Goal: Navigation & Orientation: Find specific page/section

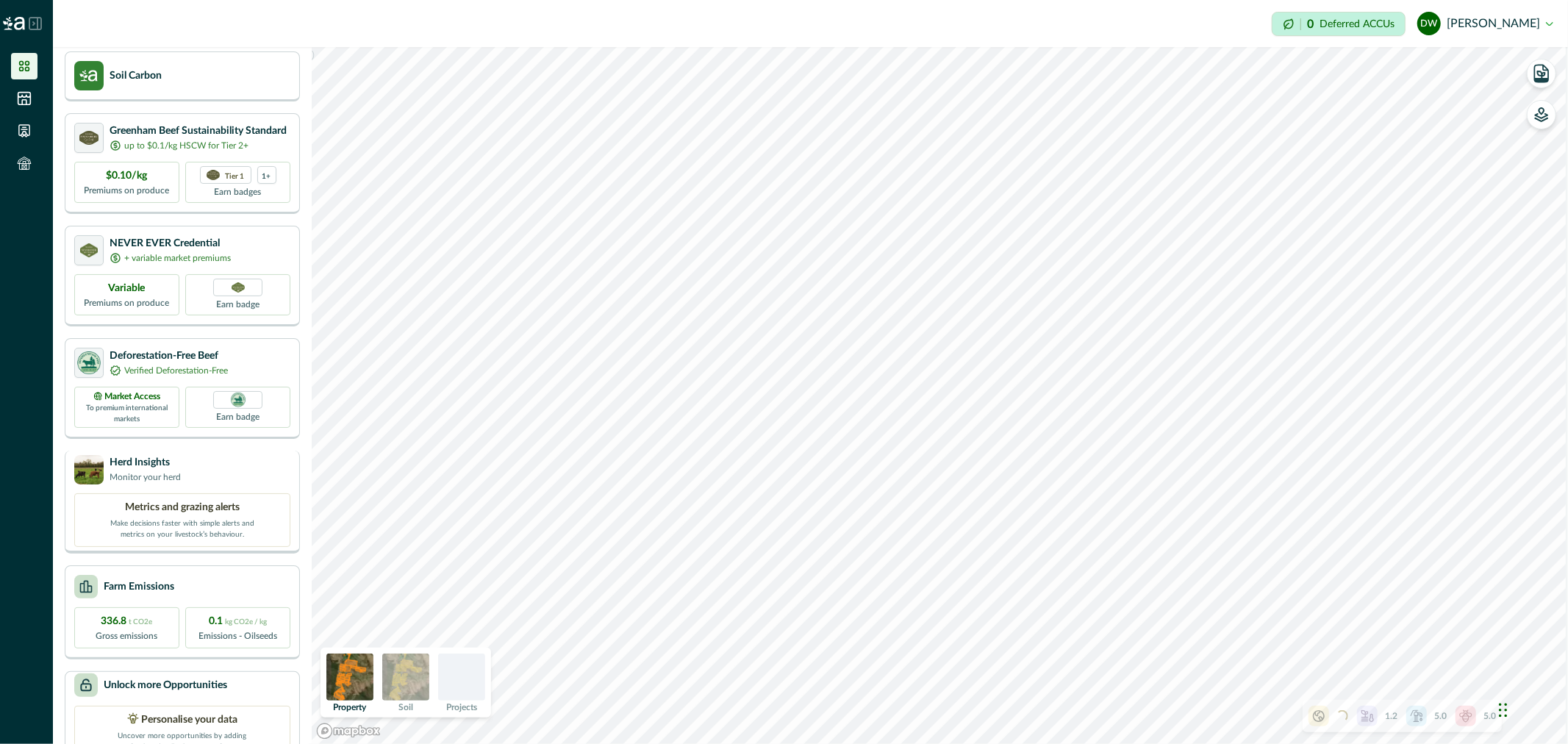
scroll to position [84, 0]
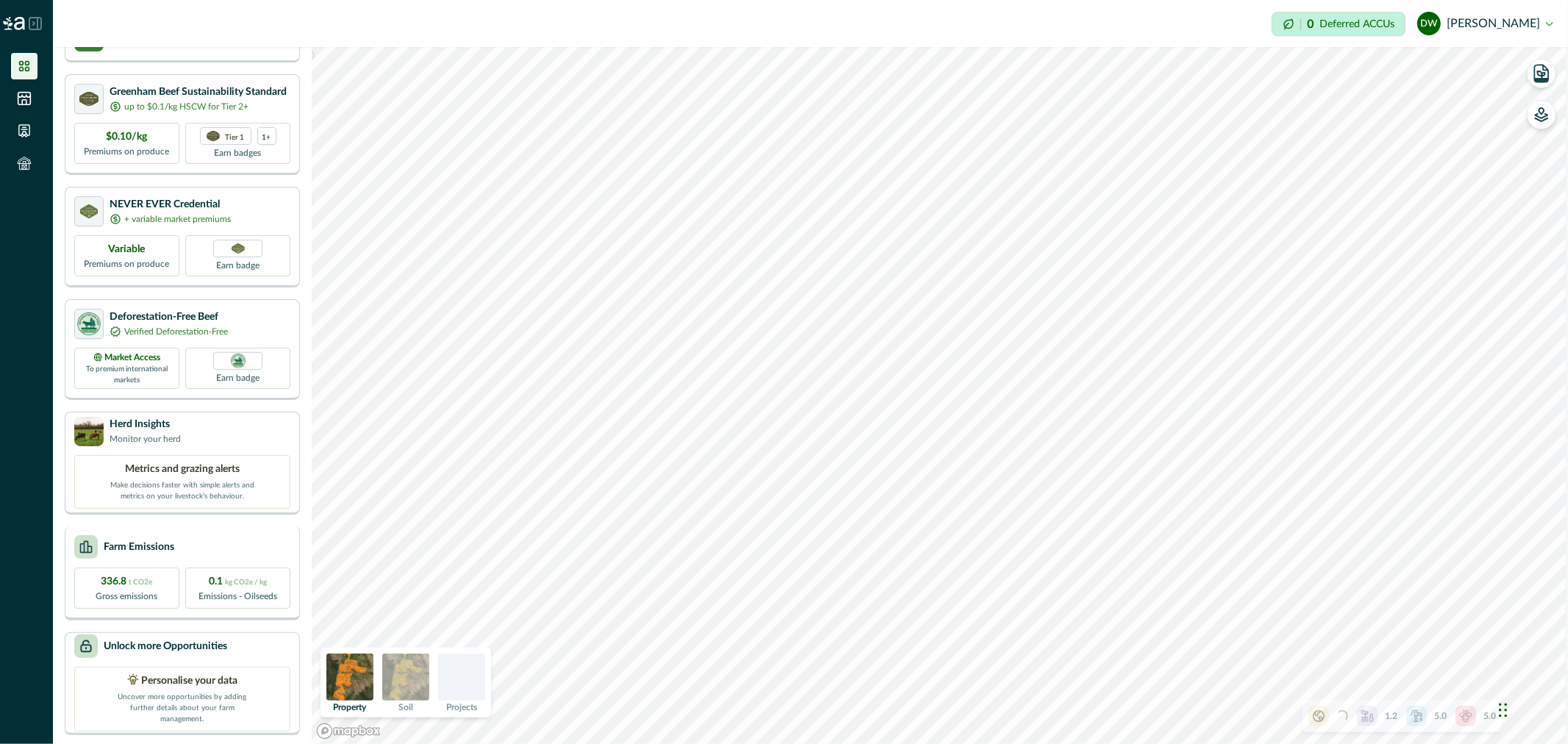
click at [181, 549] on div "Farm Emissions" at bounding box center [183, 547] width 216 height 24
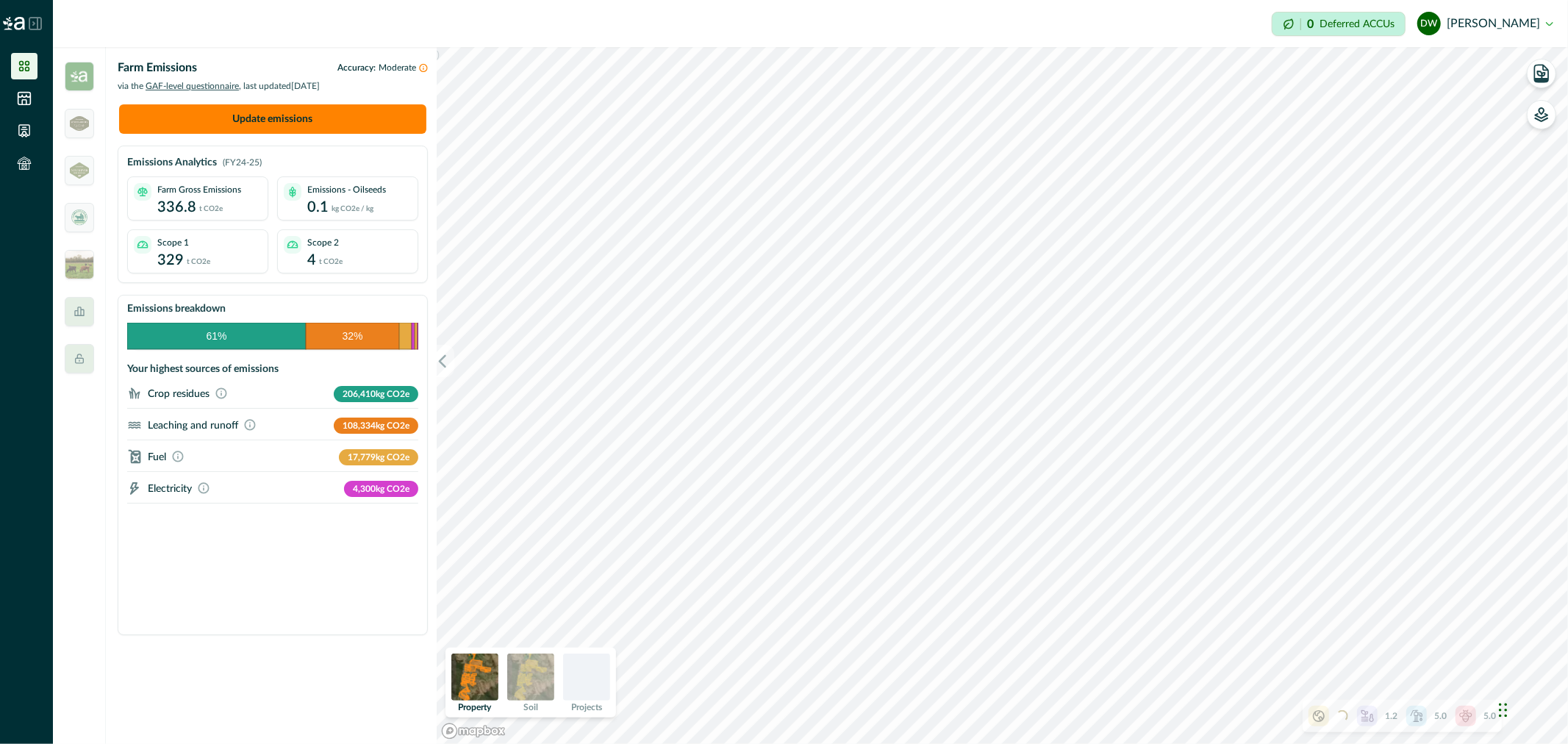
click at [26, 66] on icon at bounding box center [24, 65] width 14 height 14
click at [77, 72] on img at bounding box center [80, 76] width 30 height 30
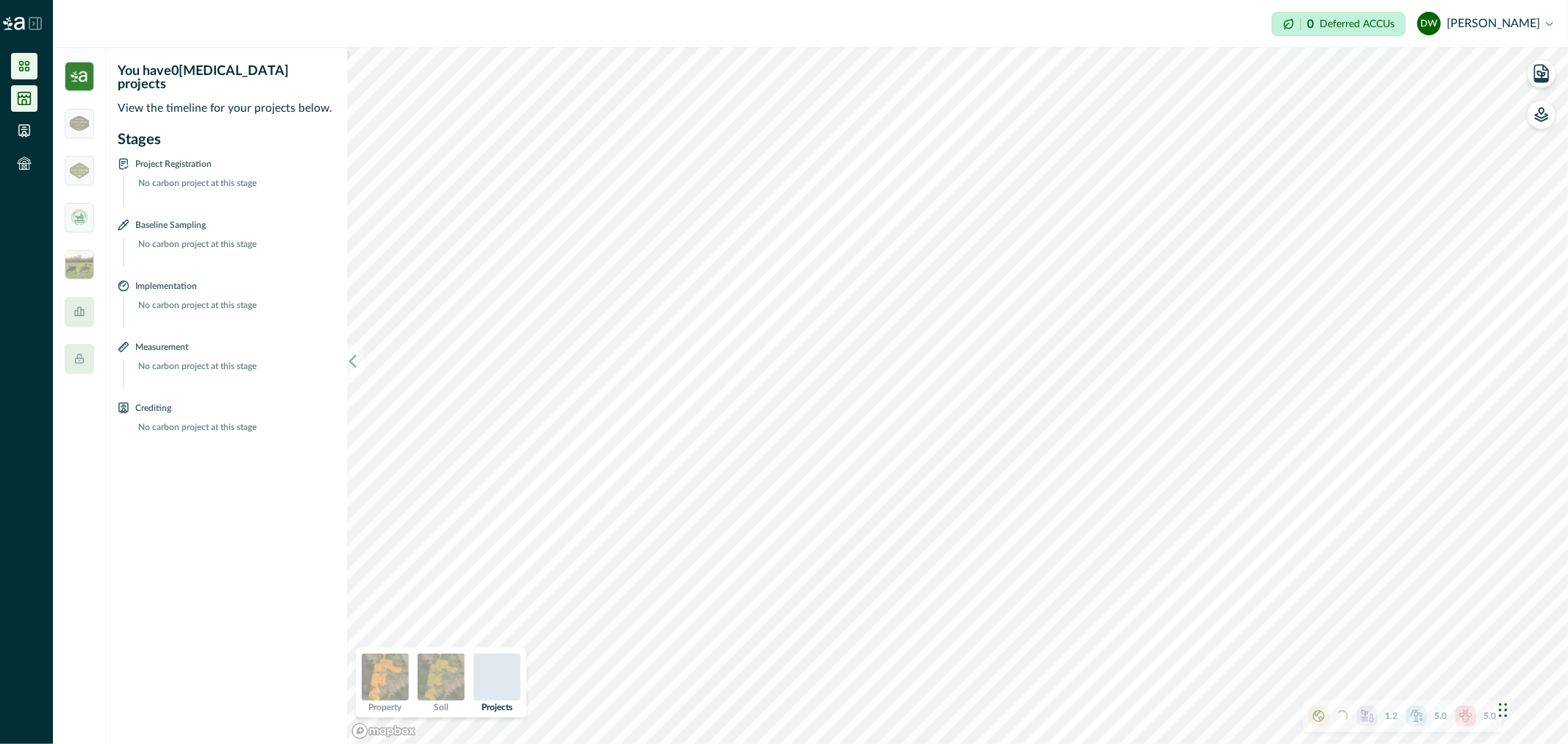
click at [22, 101] on icon at bounding box center [24, 99] width 12 height 12
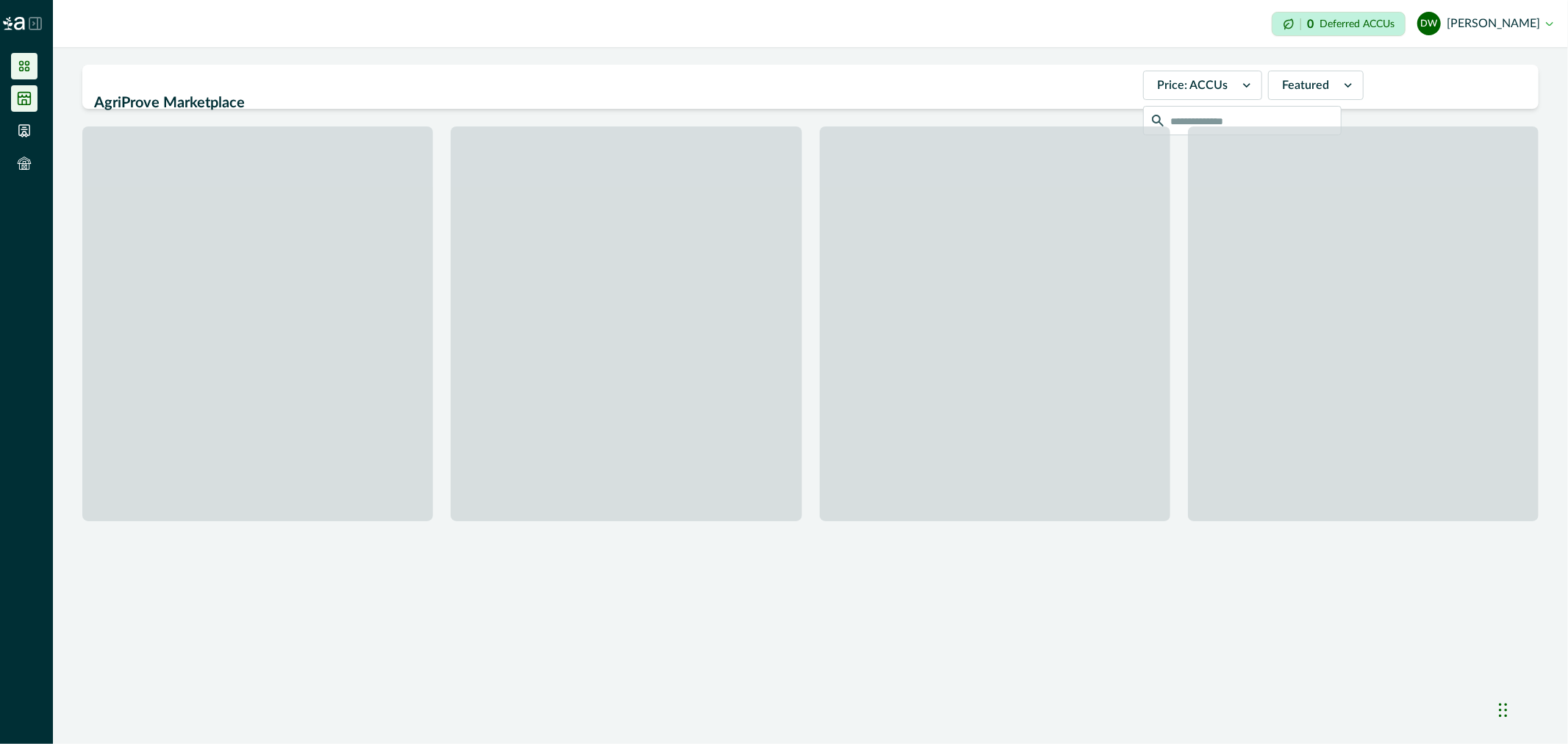
click at [36, 63] on li at bounding box center [25, 66] width 27 height 27
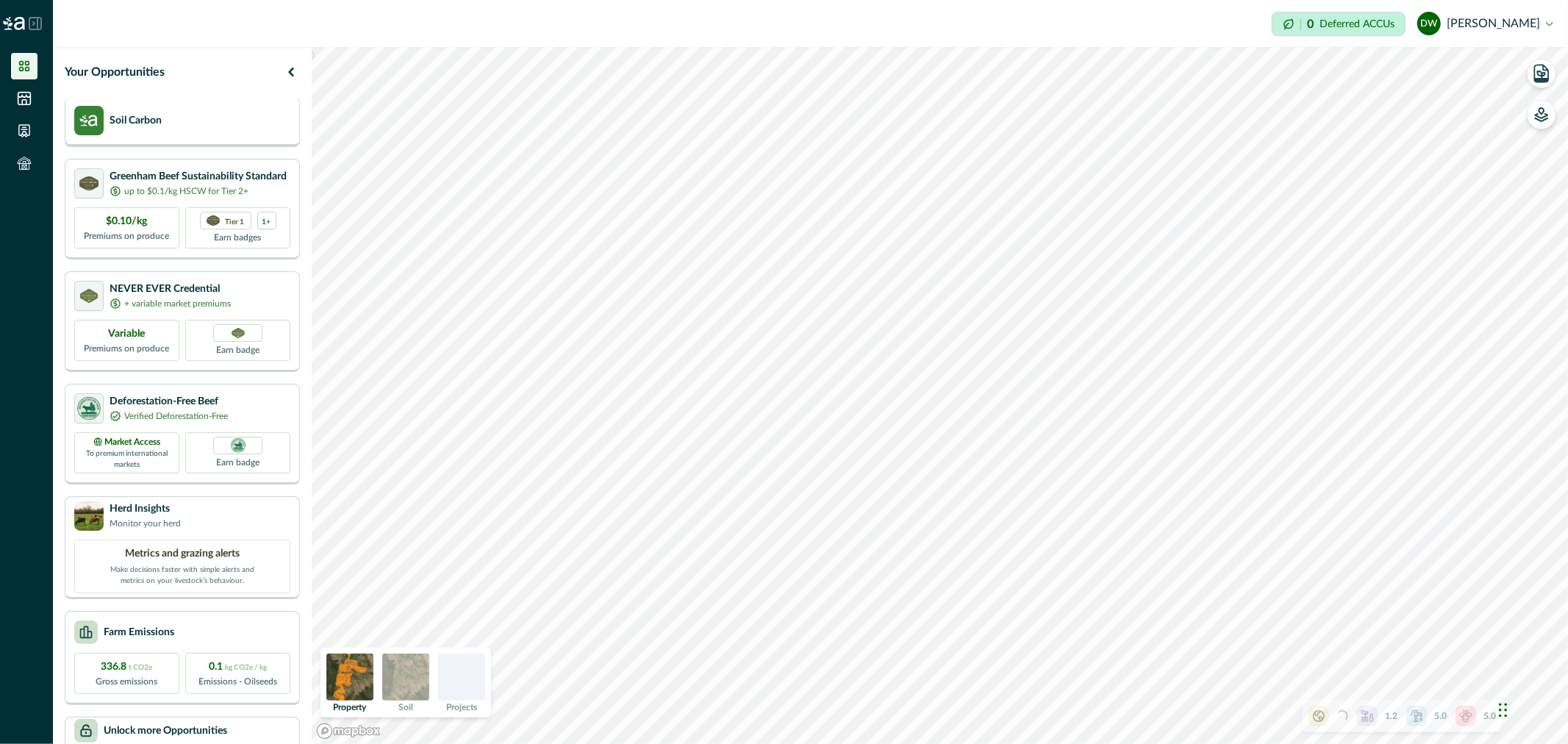
click at [180, 111] on div "Soil Carbon" at bounding box center [183, 121] width 216 height 30
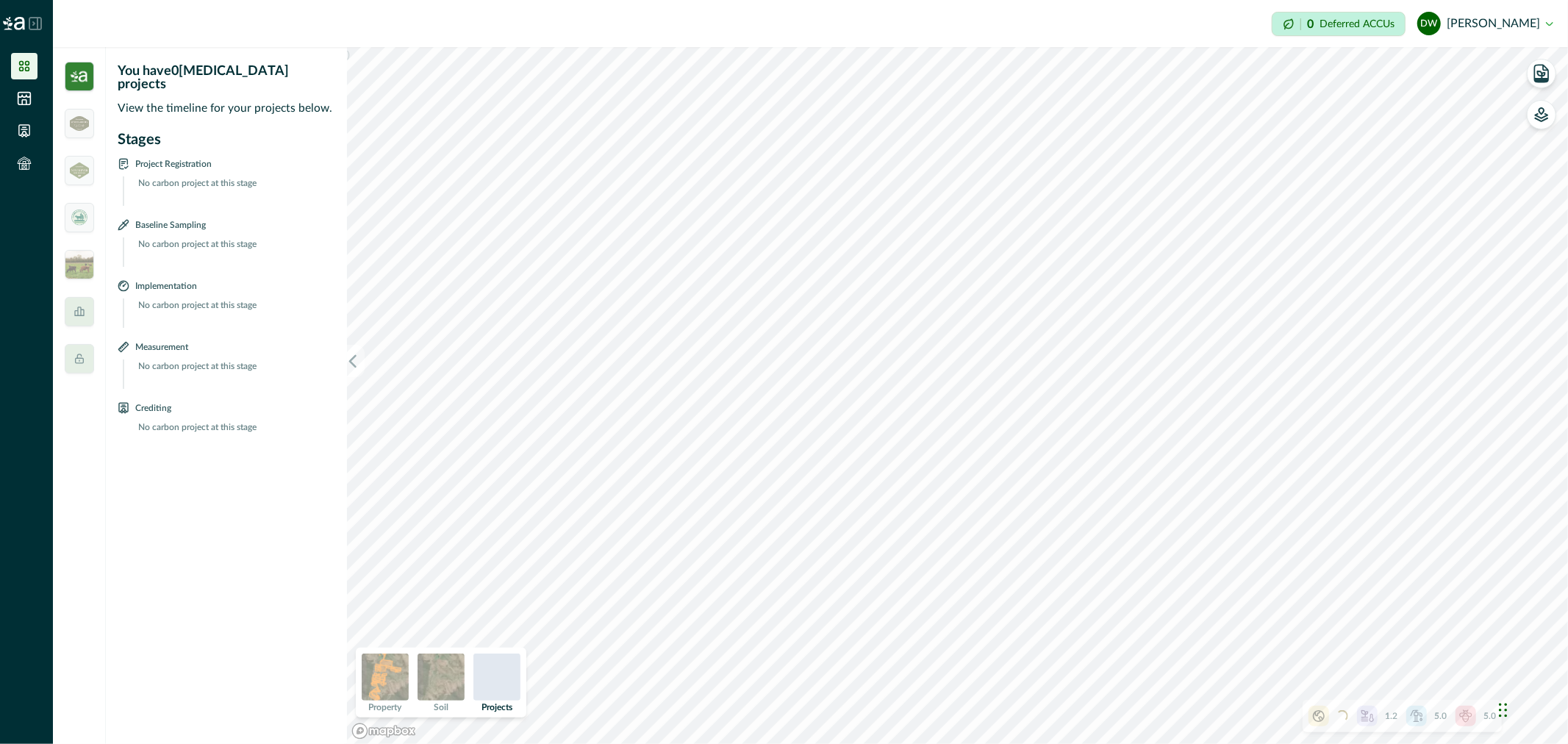
click at [125, 159] on icon at bounding box center [124, 164] width 8 height 10
click at [82, 306] on icon at bounding box center [80, 311] width 11 height 11
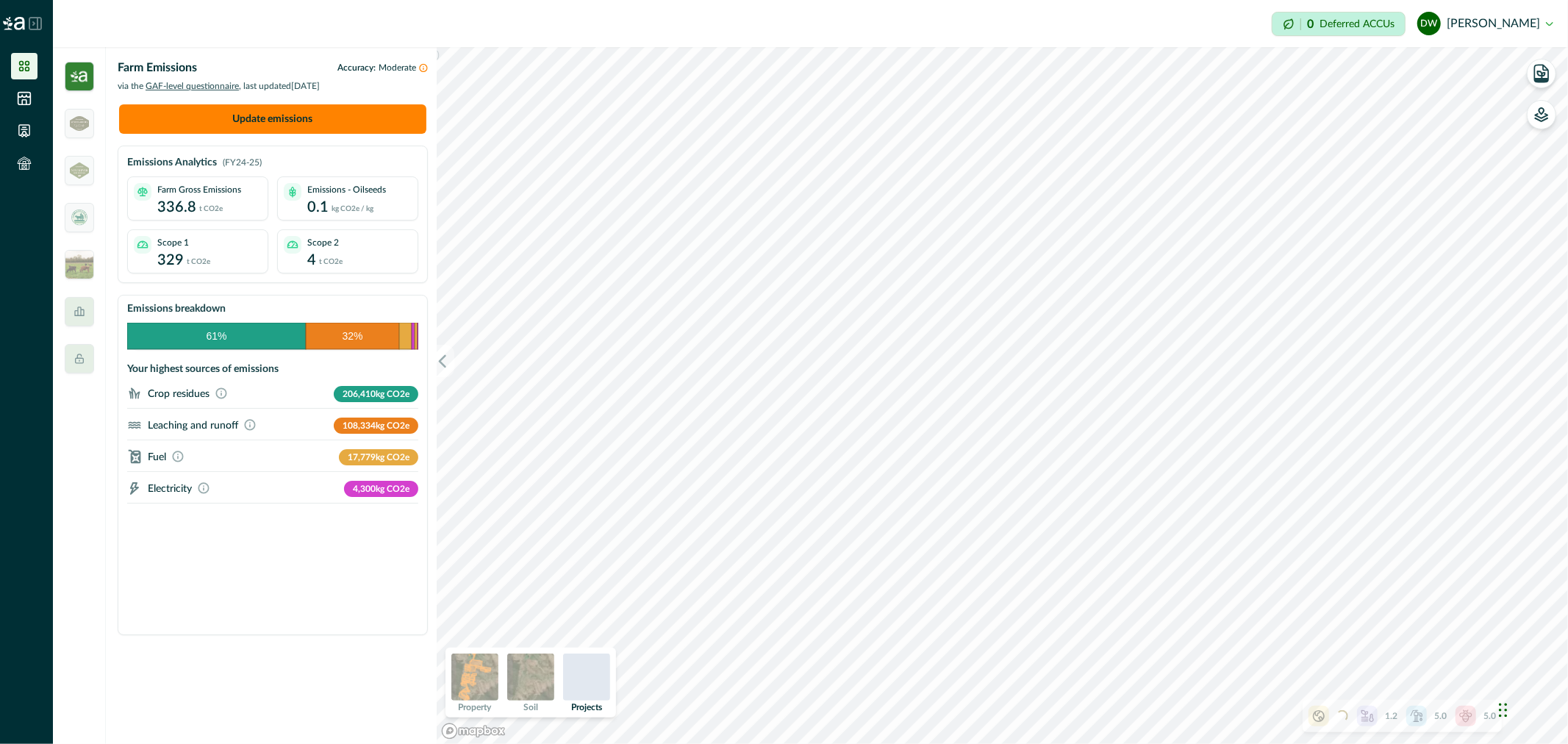
drag, startPoint x: 75, startPoint y: 77, endPoint x: 75, endPoint y: 85, distance: 8.0
click at [75, 77] on img at bounding box center [80, 76] width 30 height 30
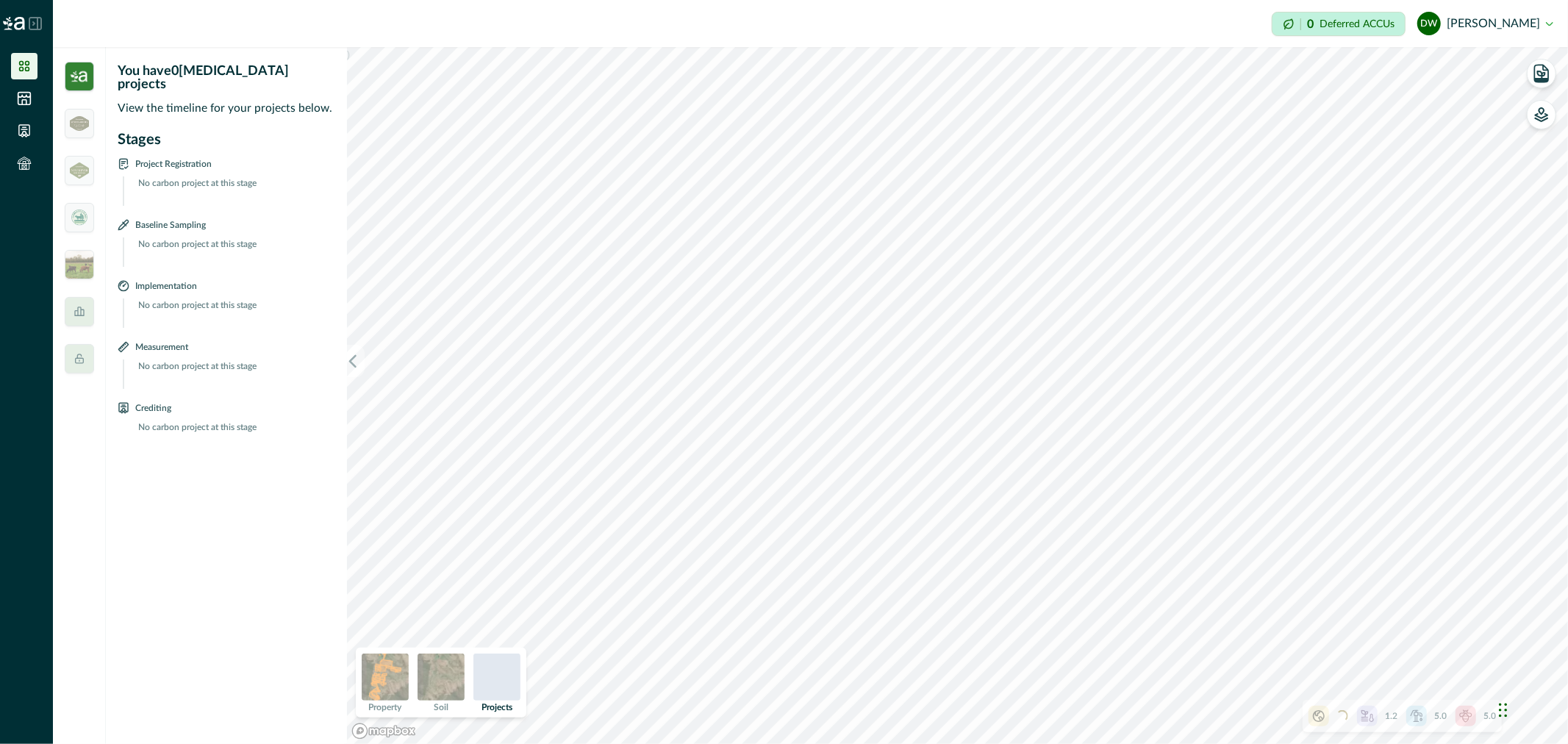
click at [383, 669] on img at bounding box center [385, 676] width 47 height 47
click at [36, 22] on icon at bounding box center [35, 24] width 13 height 13
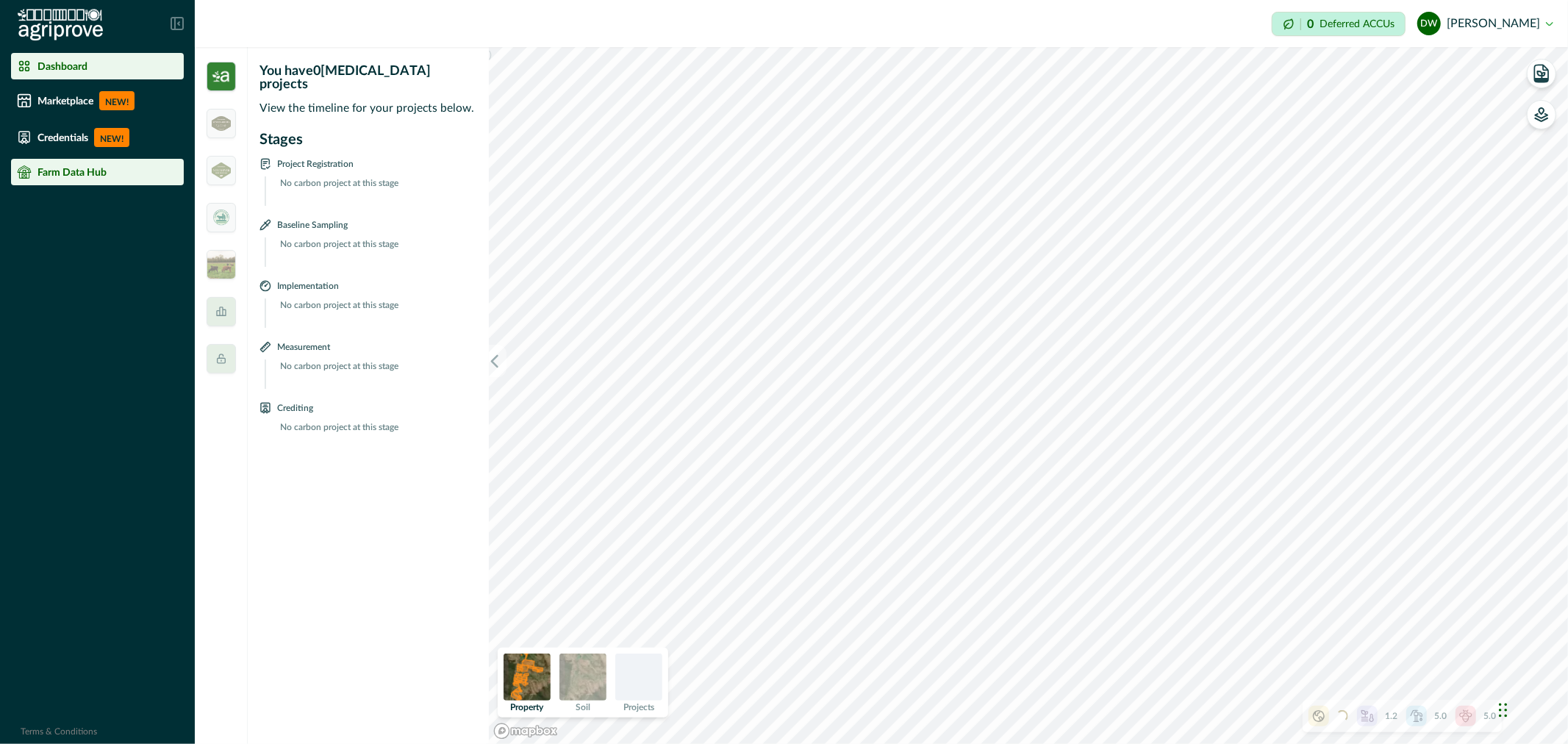
click at [74, 174] on p "Farm Data Hub" at bounding box center [72, 171] width 69 height 11
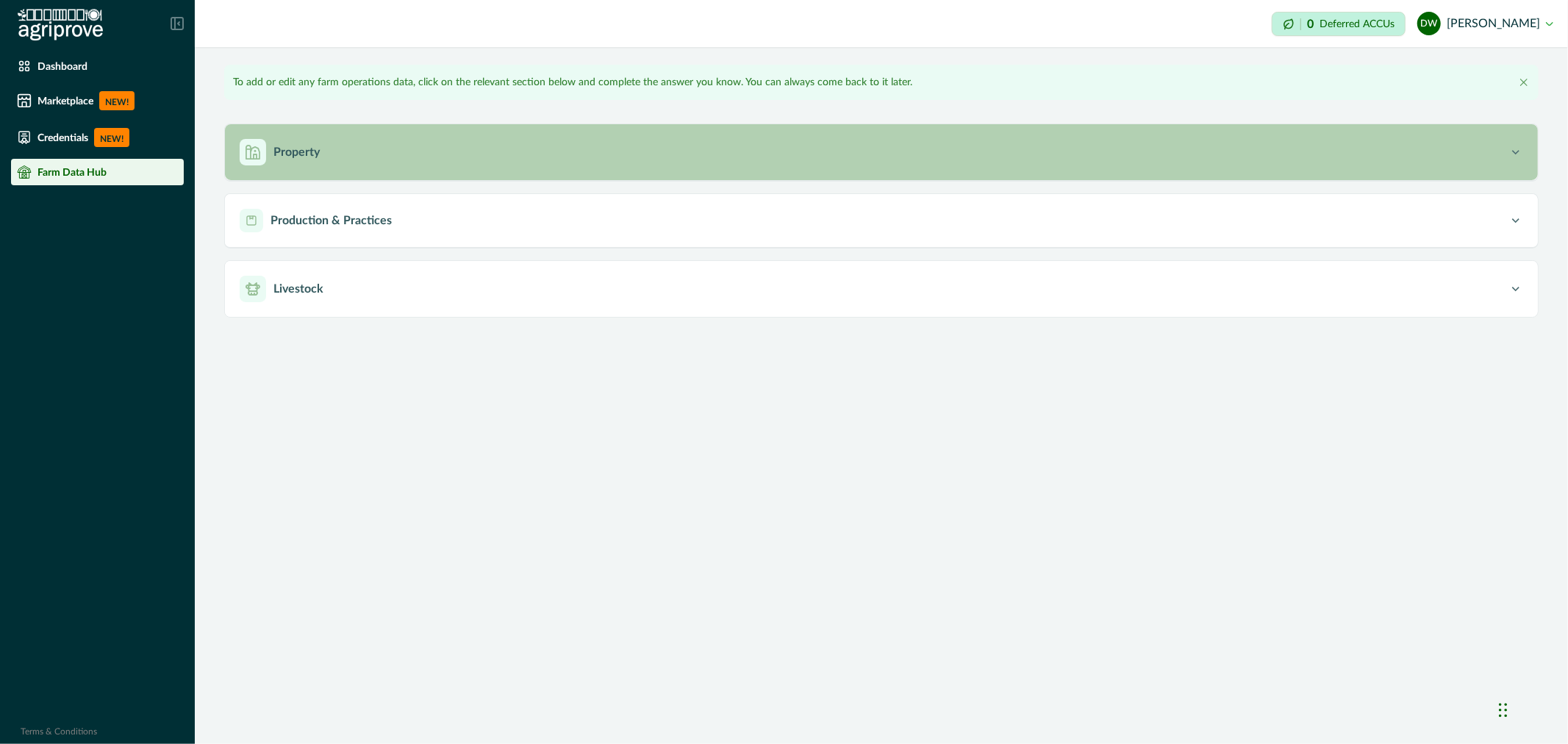
click at [562, 144] on div "Property" at bounding box center [874, 152] width 1269 height 27
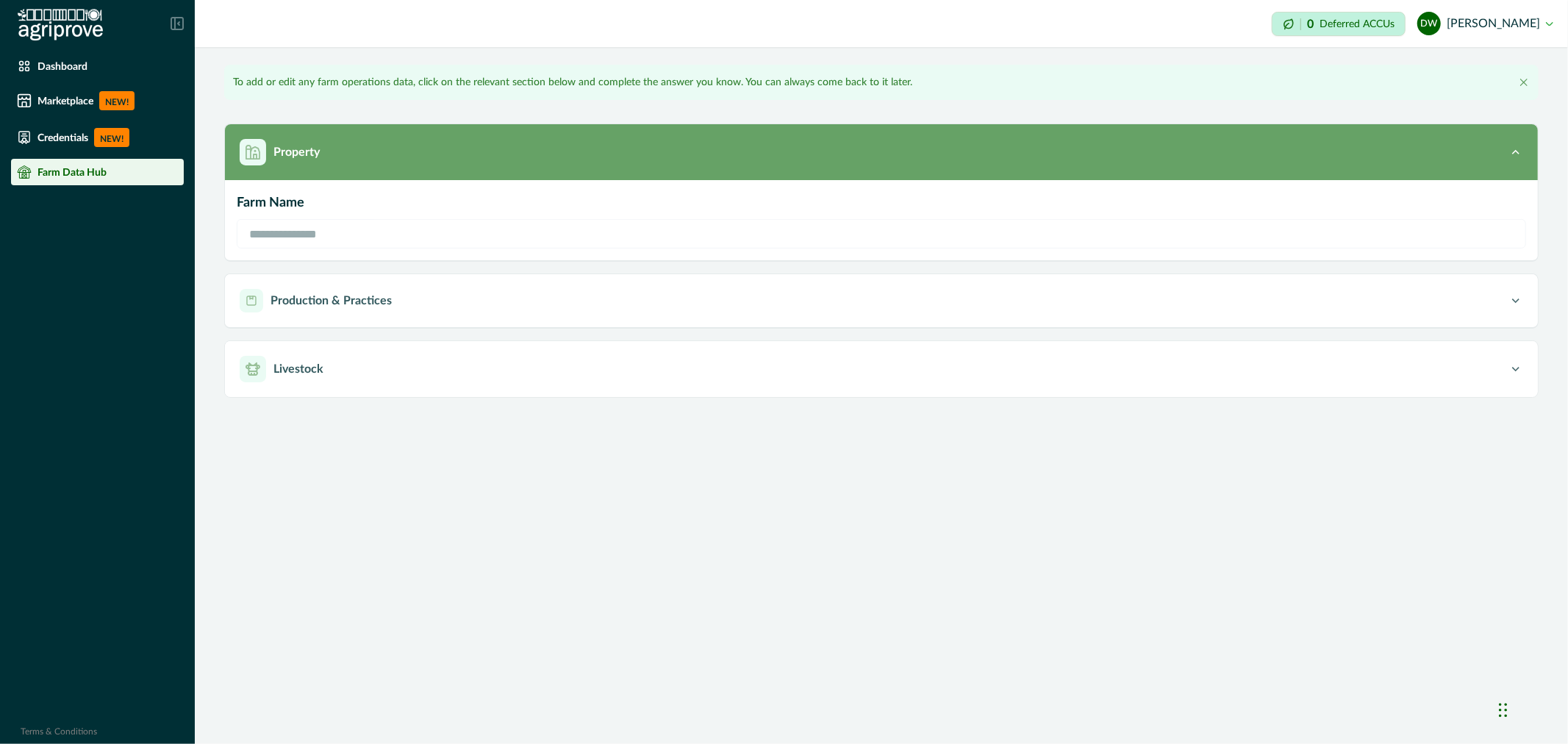
click at [562, 149] on div "Property" at bounding box center [874, 152] width 1269 height 27
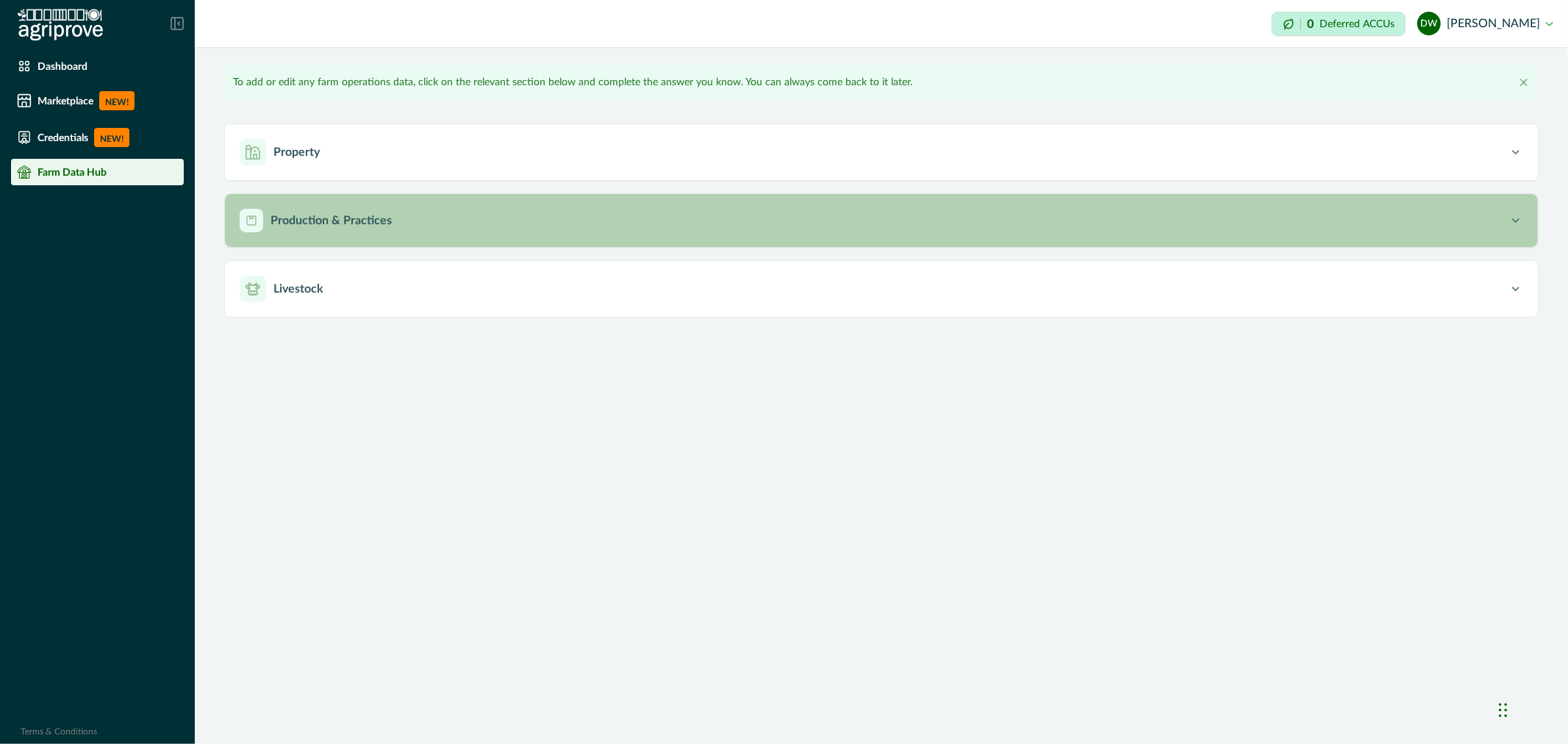
click at [545, 217] on div "Production & Practices" at bounding box center [874, 220] width 1269 height 24
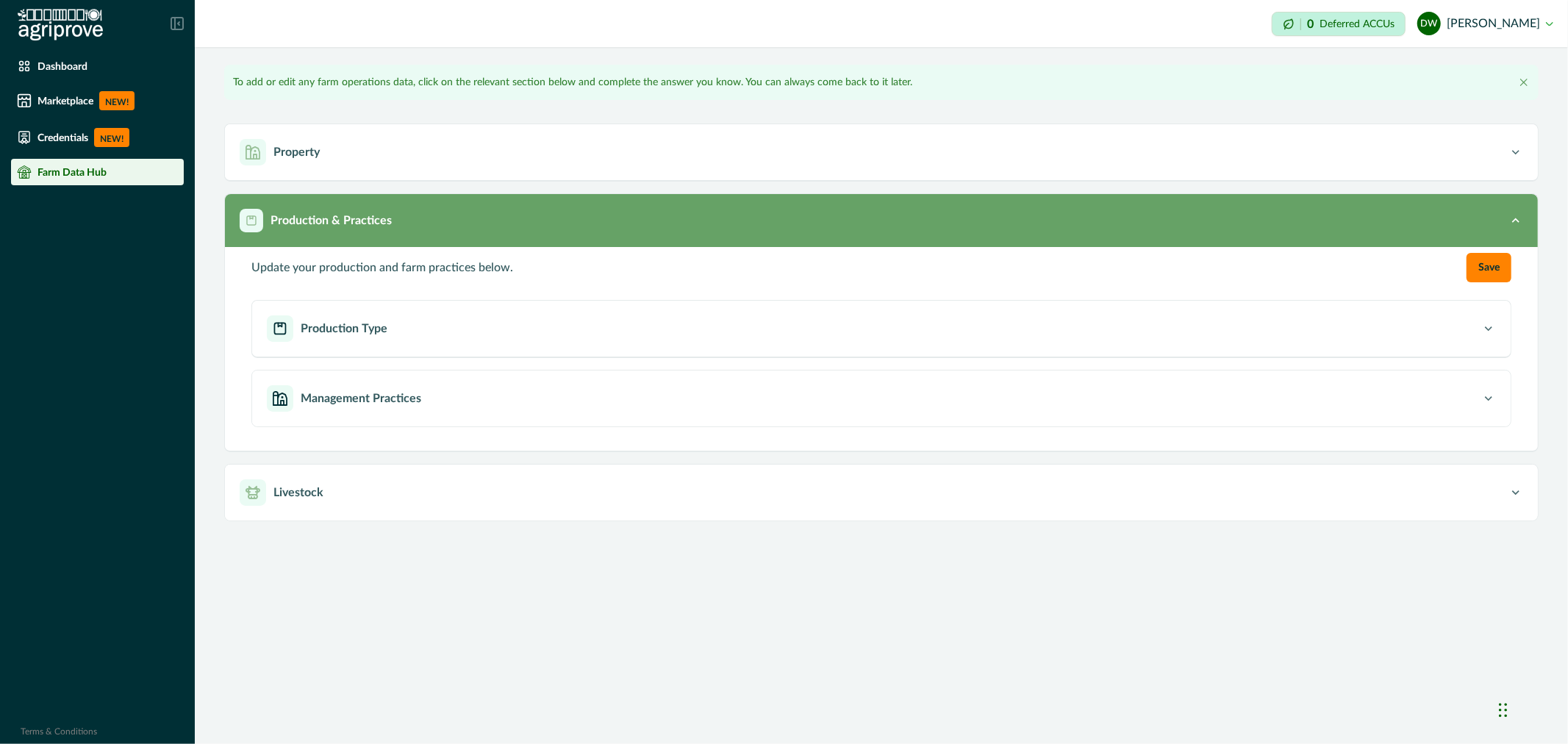
click at [546, 218] on div "Production & Practices" at bounding box center [874, 220] width 1269 height 24
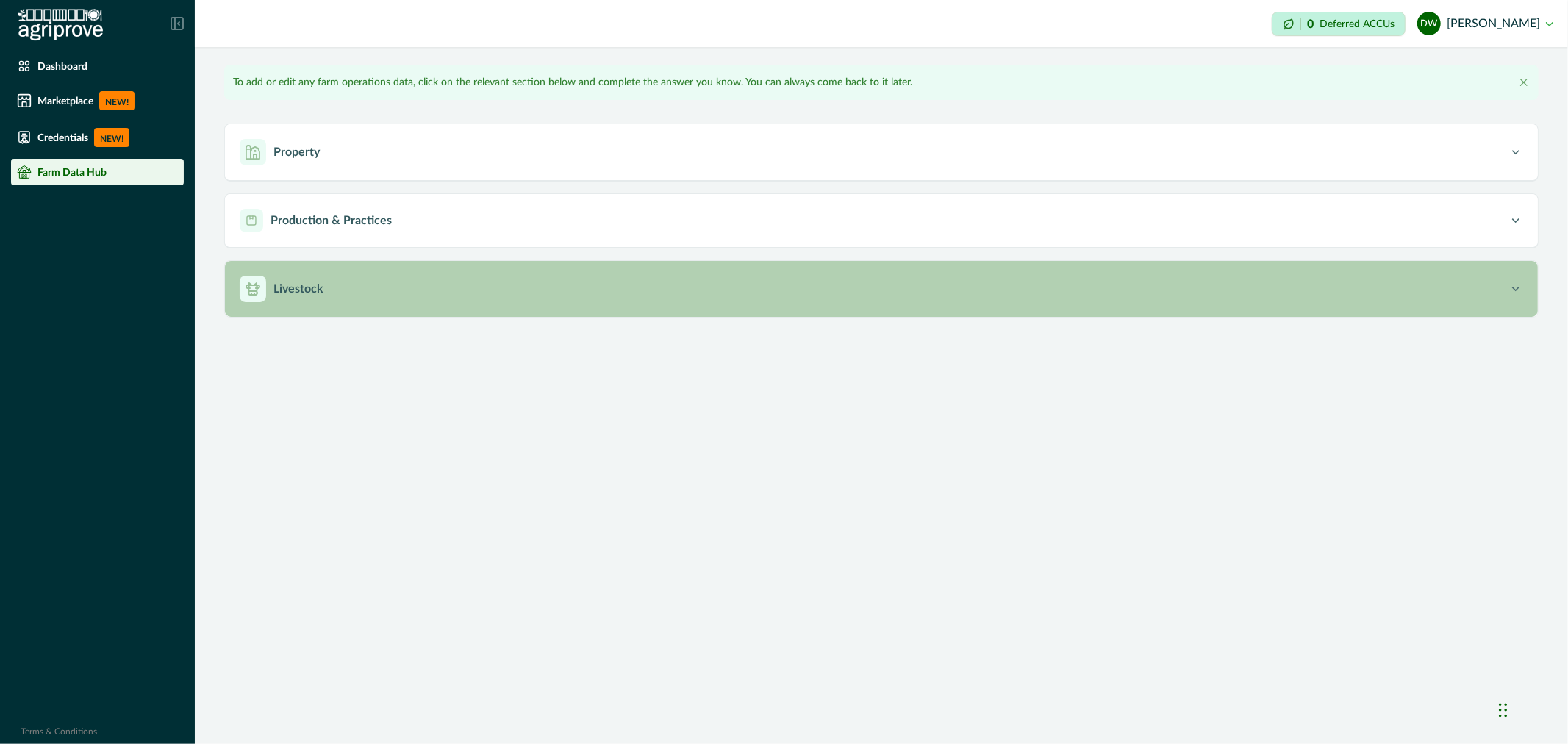
click at [542, 305] on button "Livestock" at bounding box center [881, 289] width 1313 height 56
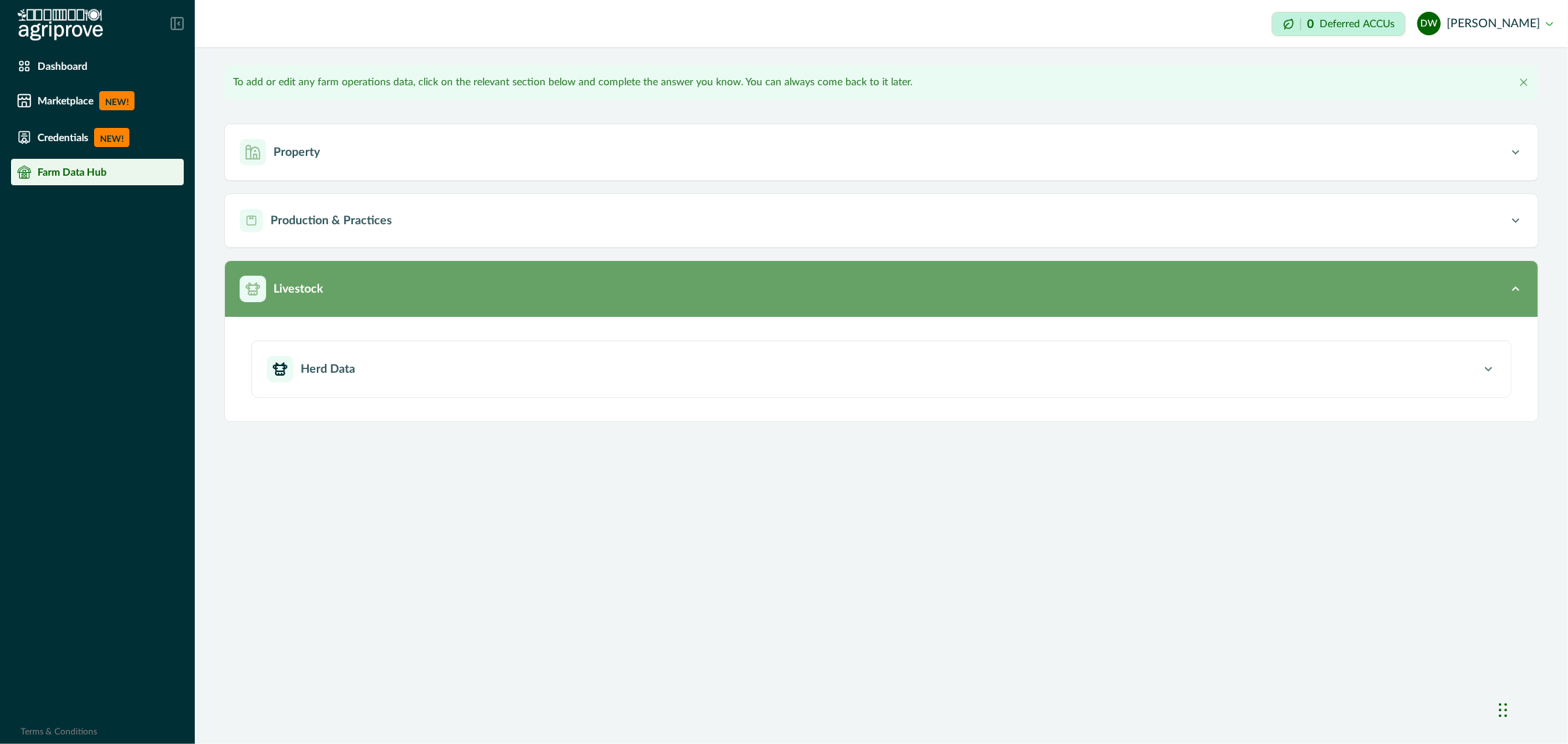
drag, startPoint x: 544, startPoint y: 305, endPoint x: 509, endPoint y: 306, distance: 35.0
click at [545, 305] on button "Livestock" at bounding box center [881, 289] width 1313 height 56
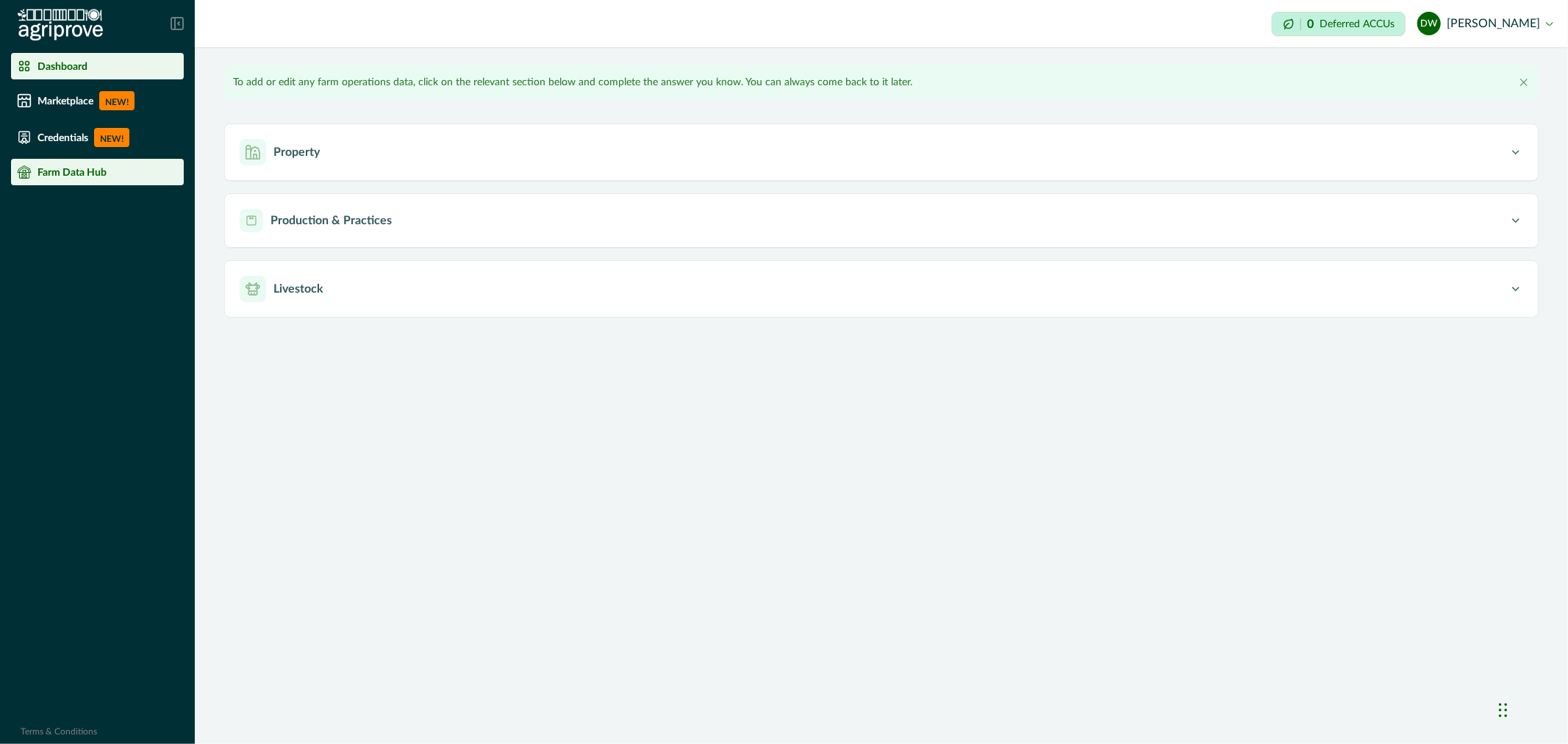
click at [58, 56] on li "Dashboard" at bounding box center [98, 66] width 172 height 27
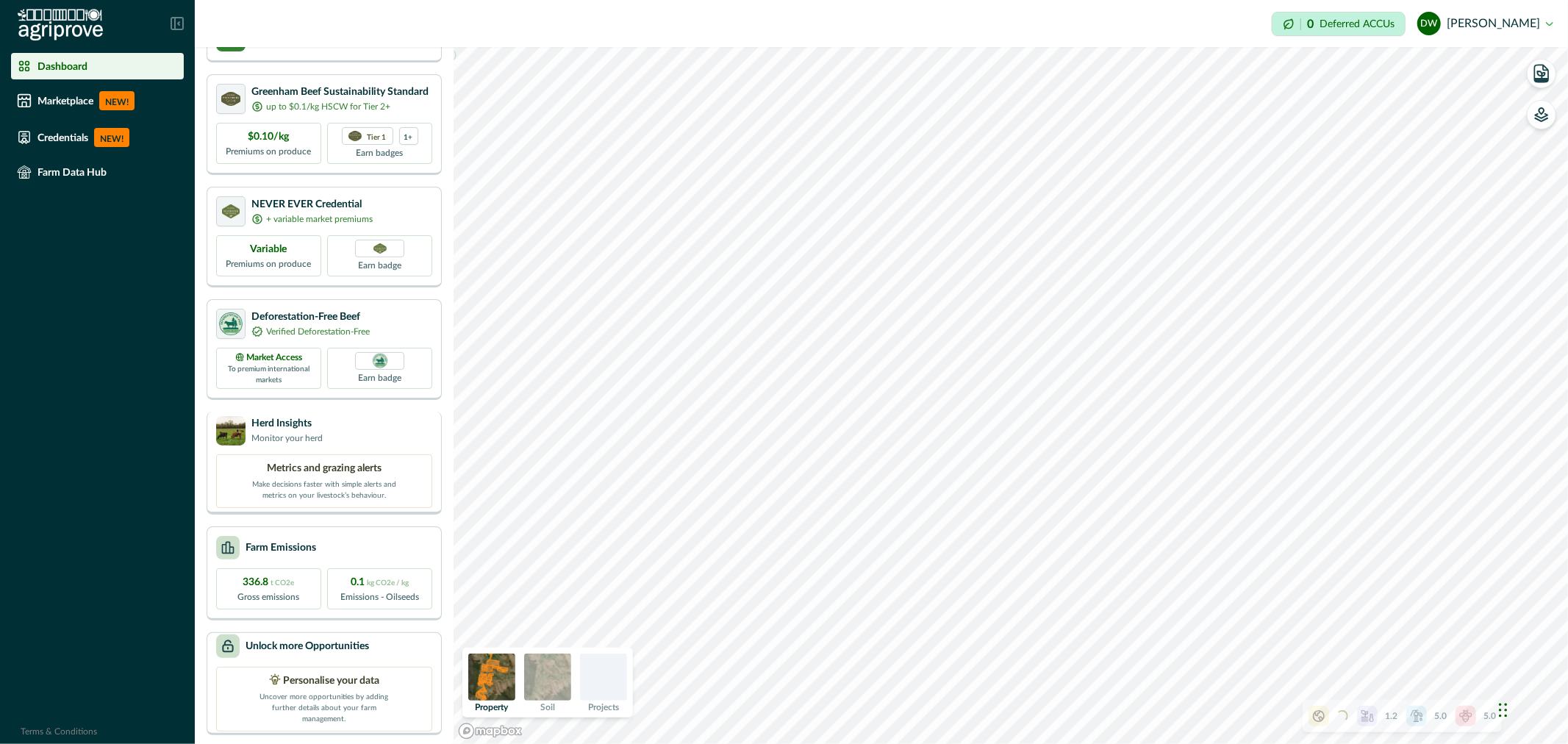
scroll to position [3, 0]
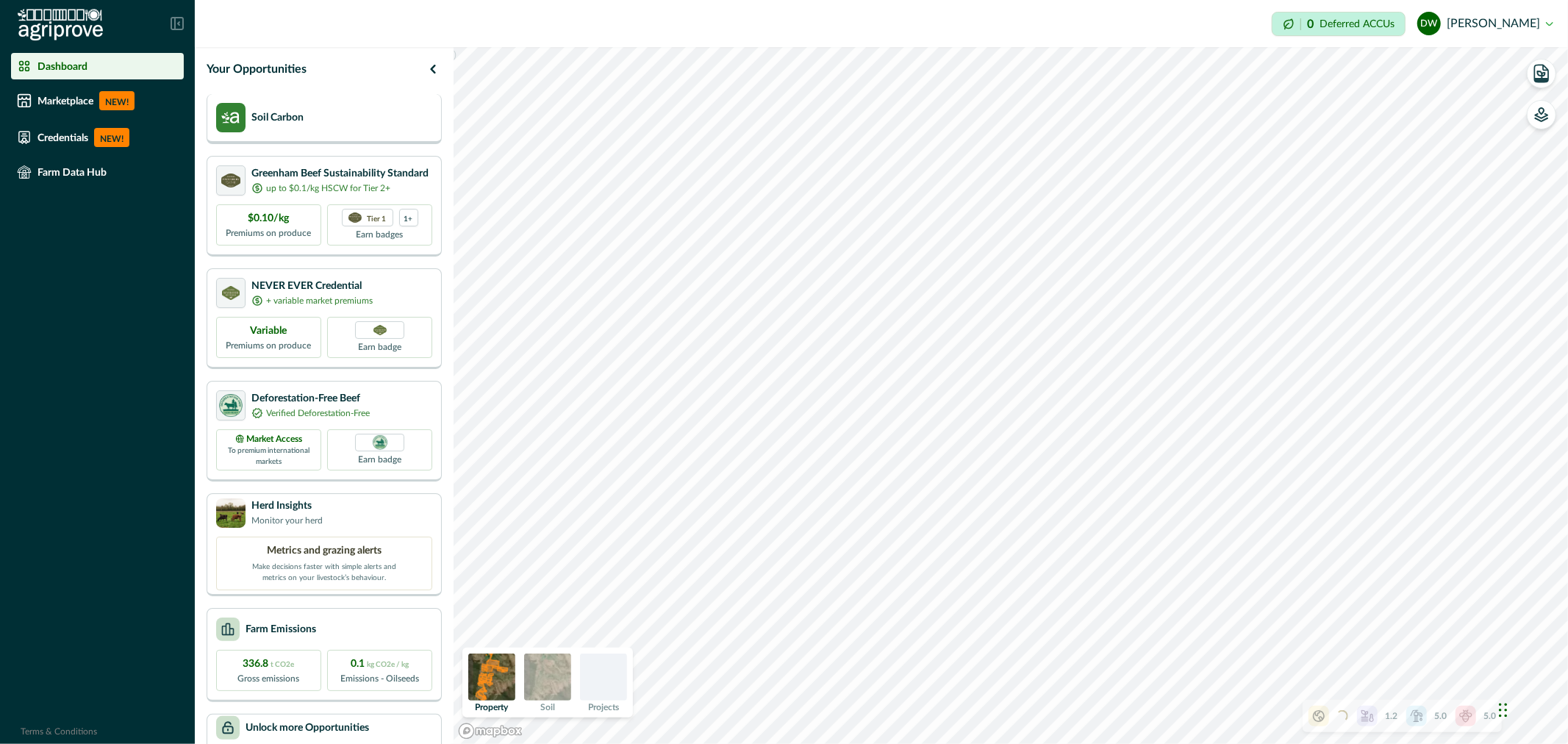
click at [303, 128] on div "Soil Carbon" at bounding box center [260, 117] width 87 height 30
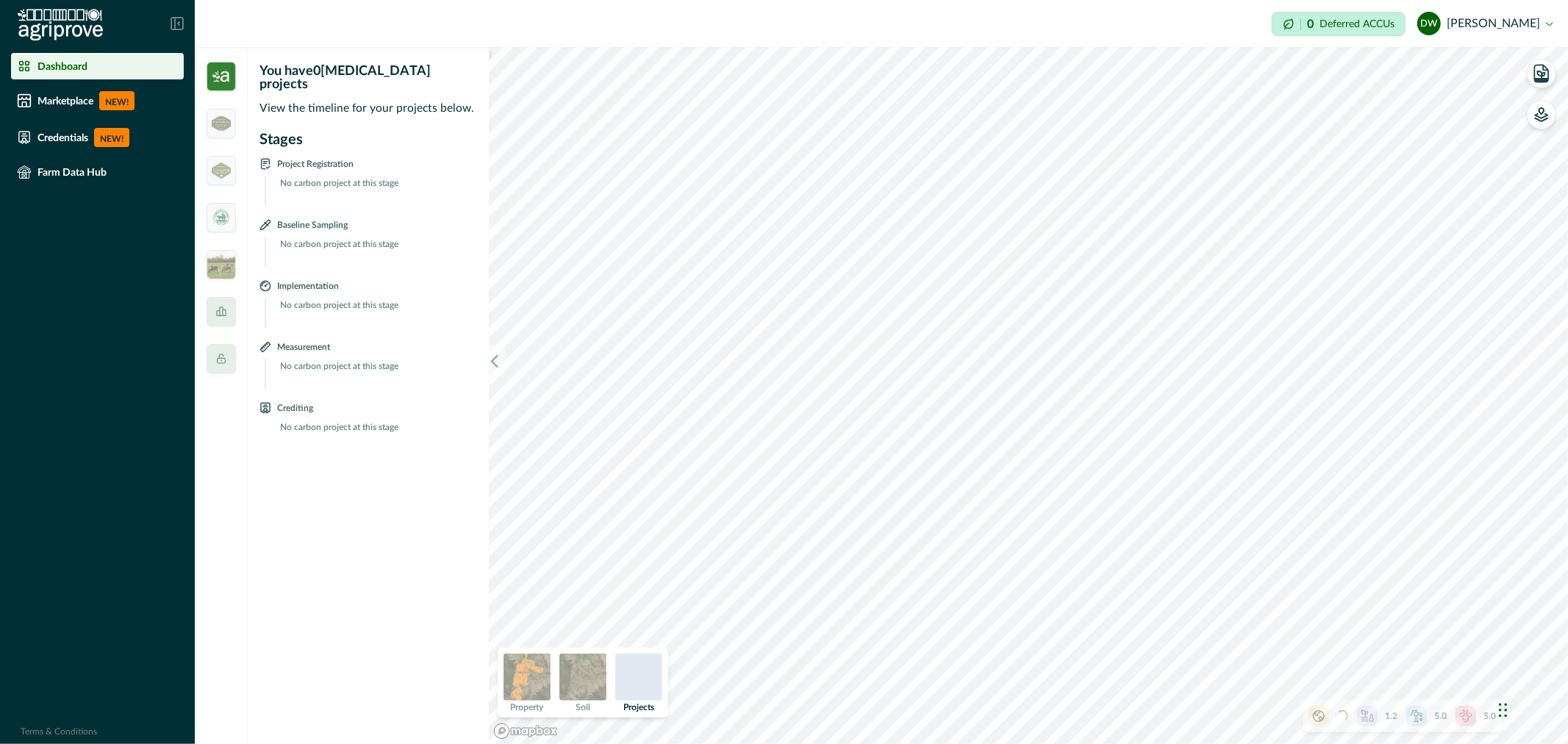
click at [291, 157] on p "Project Registration" at bounding box center [315, 164] width 77 height 14
click at [55, 133] on p "Credentials" at bounding box center [62, 137] width 51 height 11
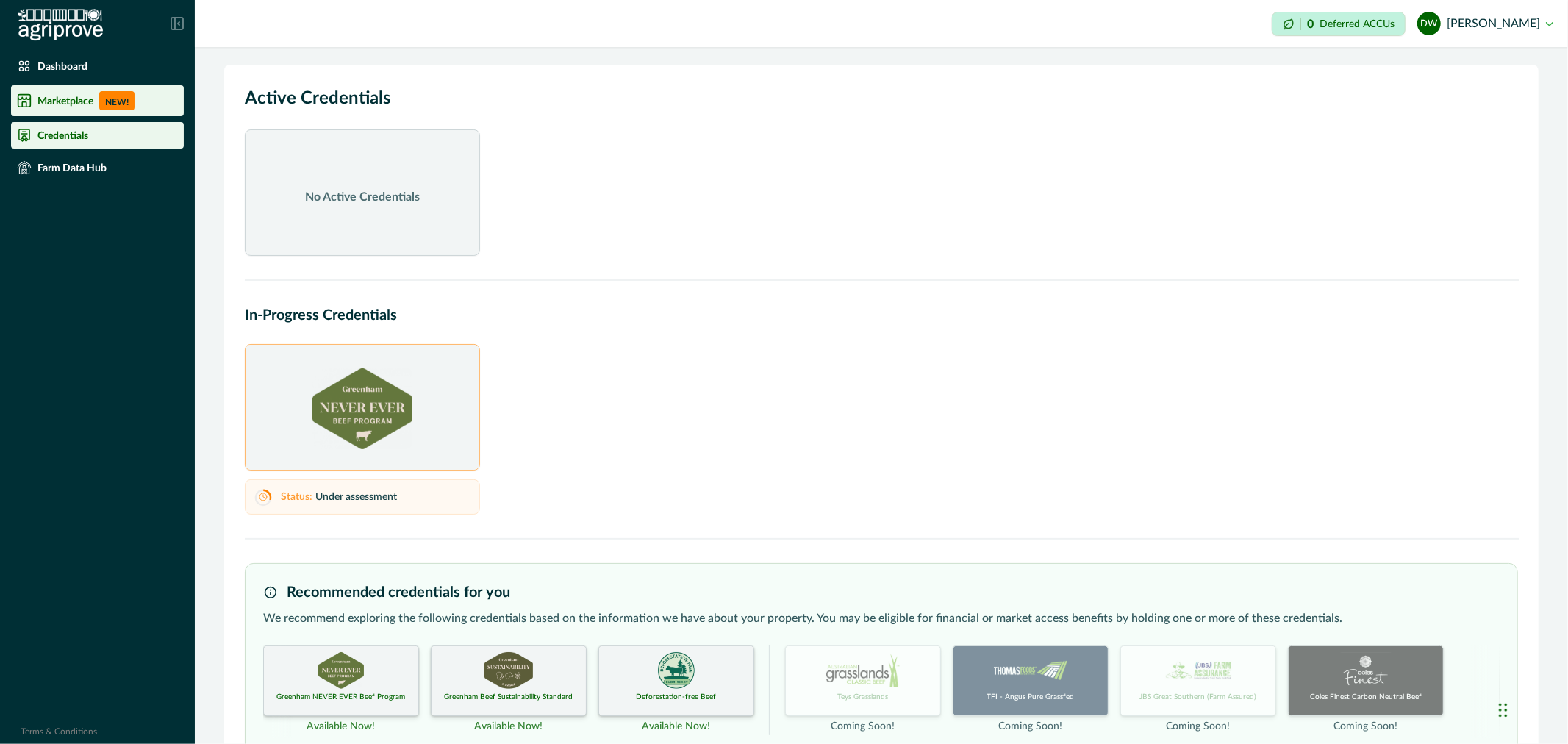
click at [57, 101] on p "Marketplace" at bounding box center [65, 101] width 56 height 11
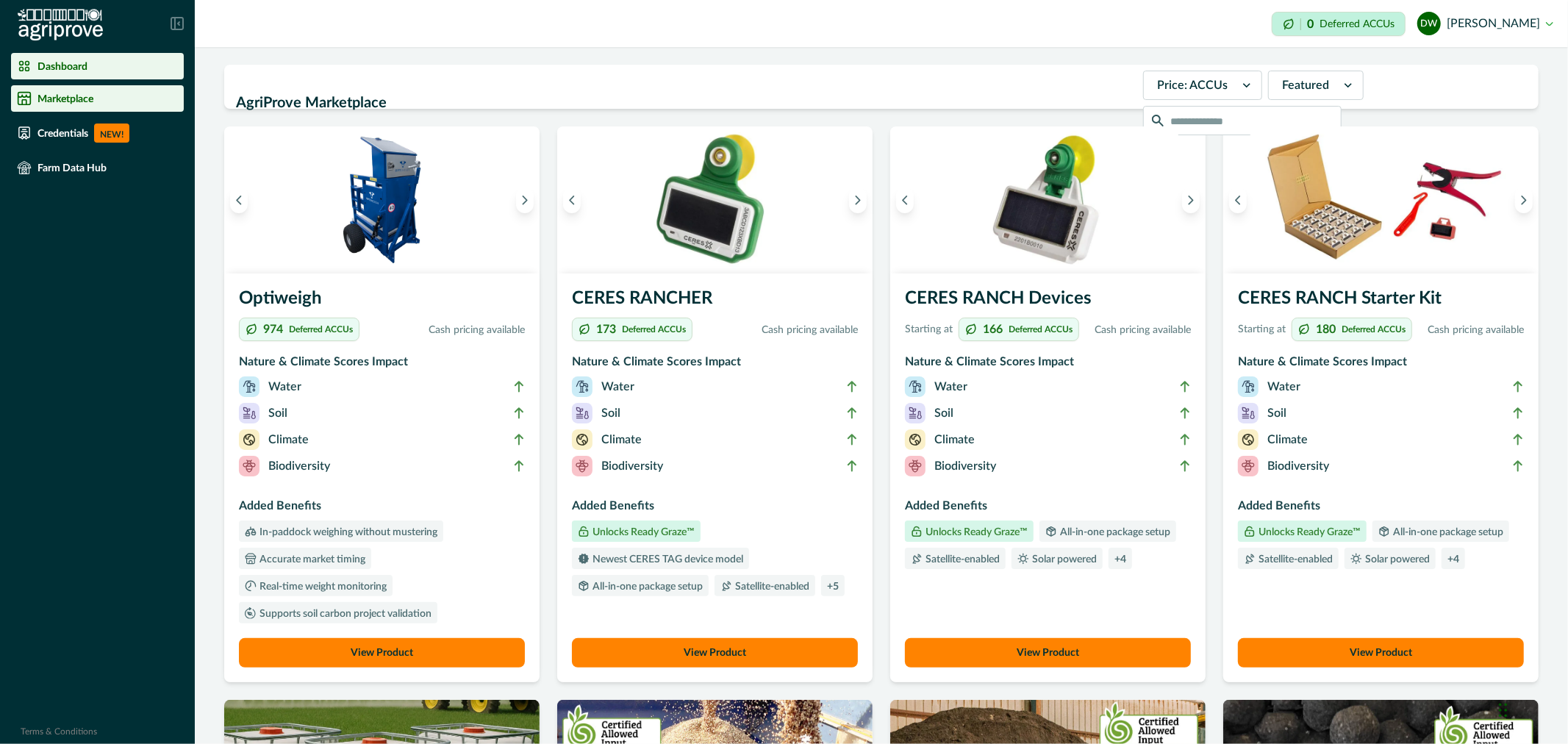
click at [57, 65] on p "Dashboard" at bounding box center [62, 66] width 50 height 11
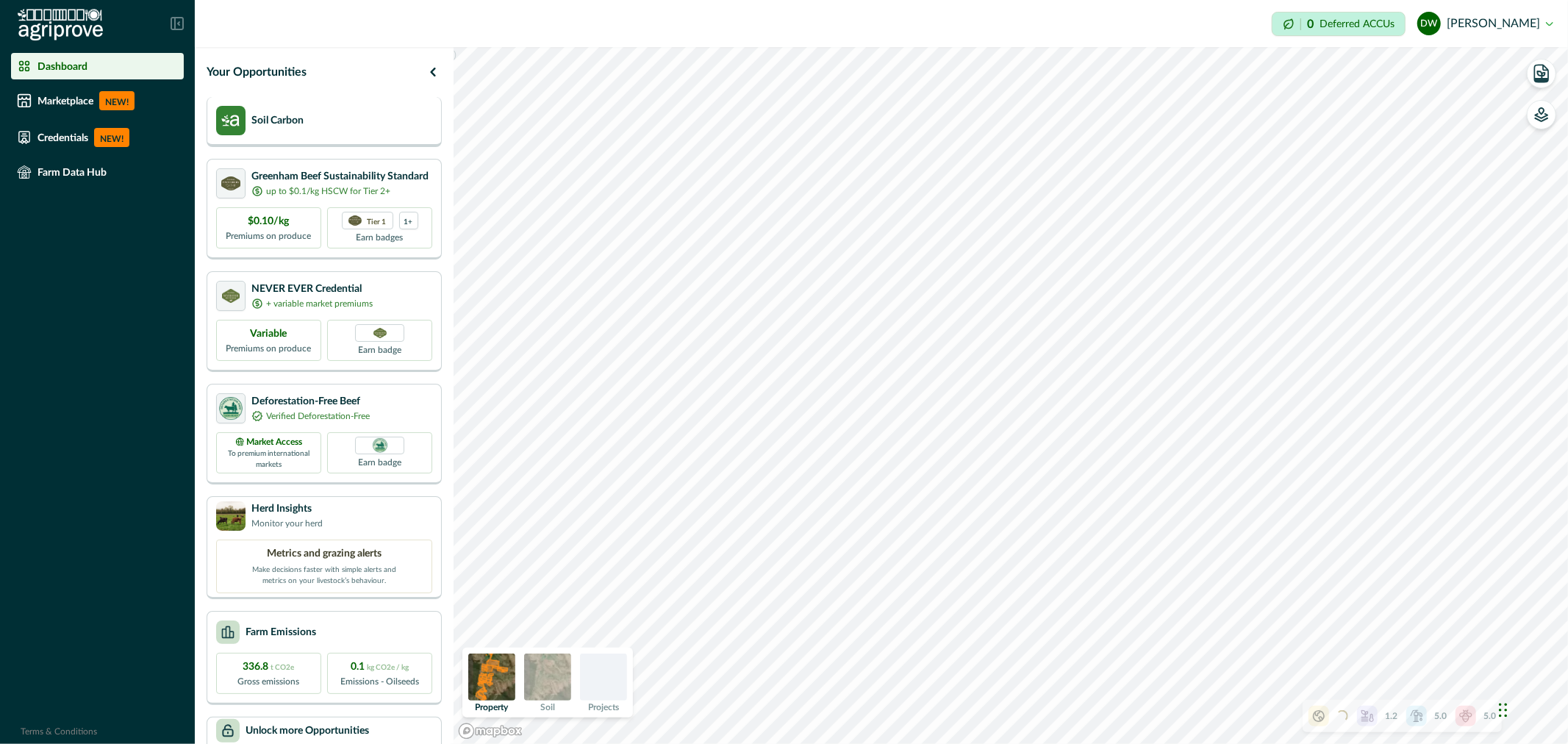
click at [304, 115] on p "Soil Carbon" at bounding box center [278, 121] width 53 height 15
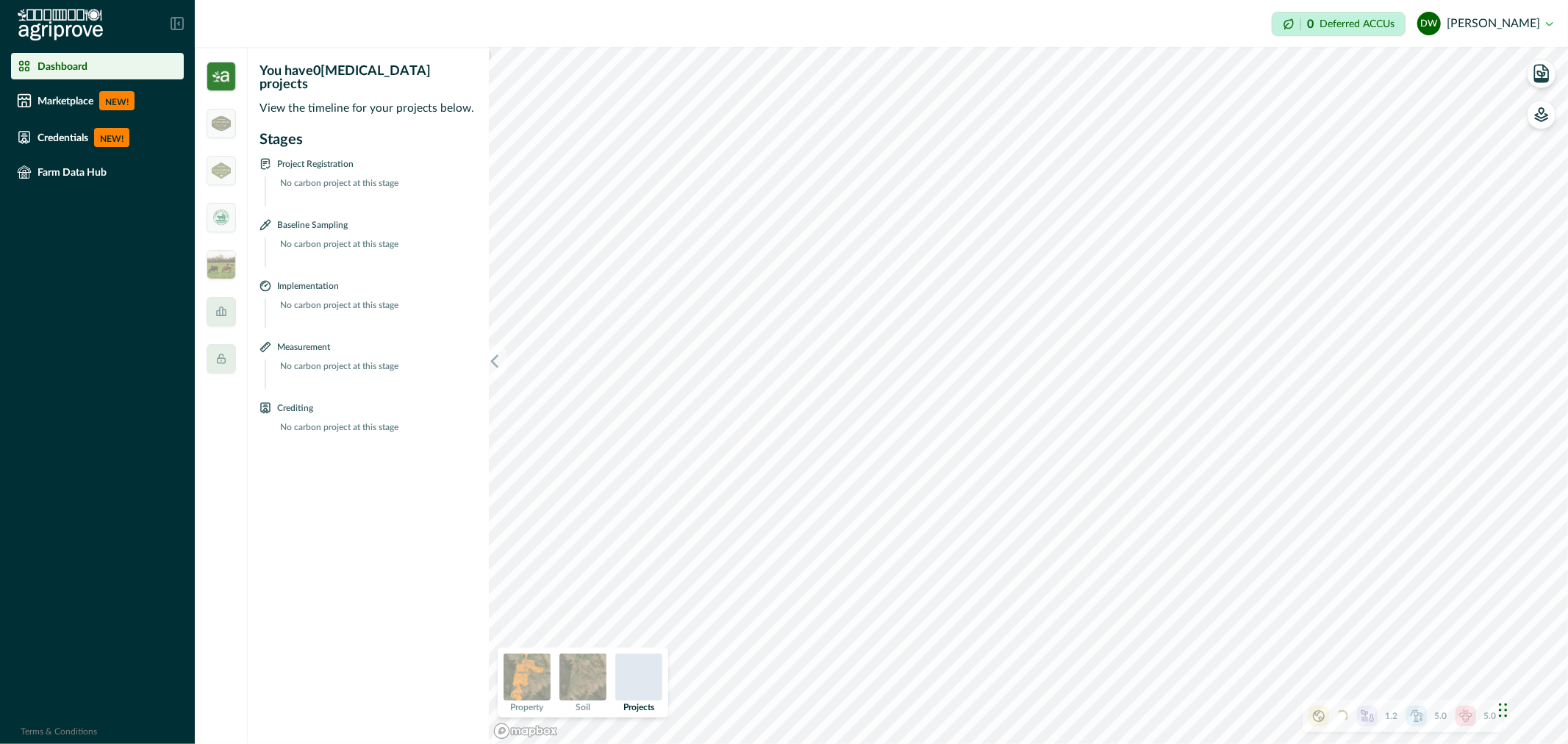
click at [49, 63] on p "Dashboard" at bounding box center [62, 66] width 50 height 11
click at [46, 115] on li "Marketplace NEW!" at bounding box center [98, 101] width 172 height 31
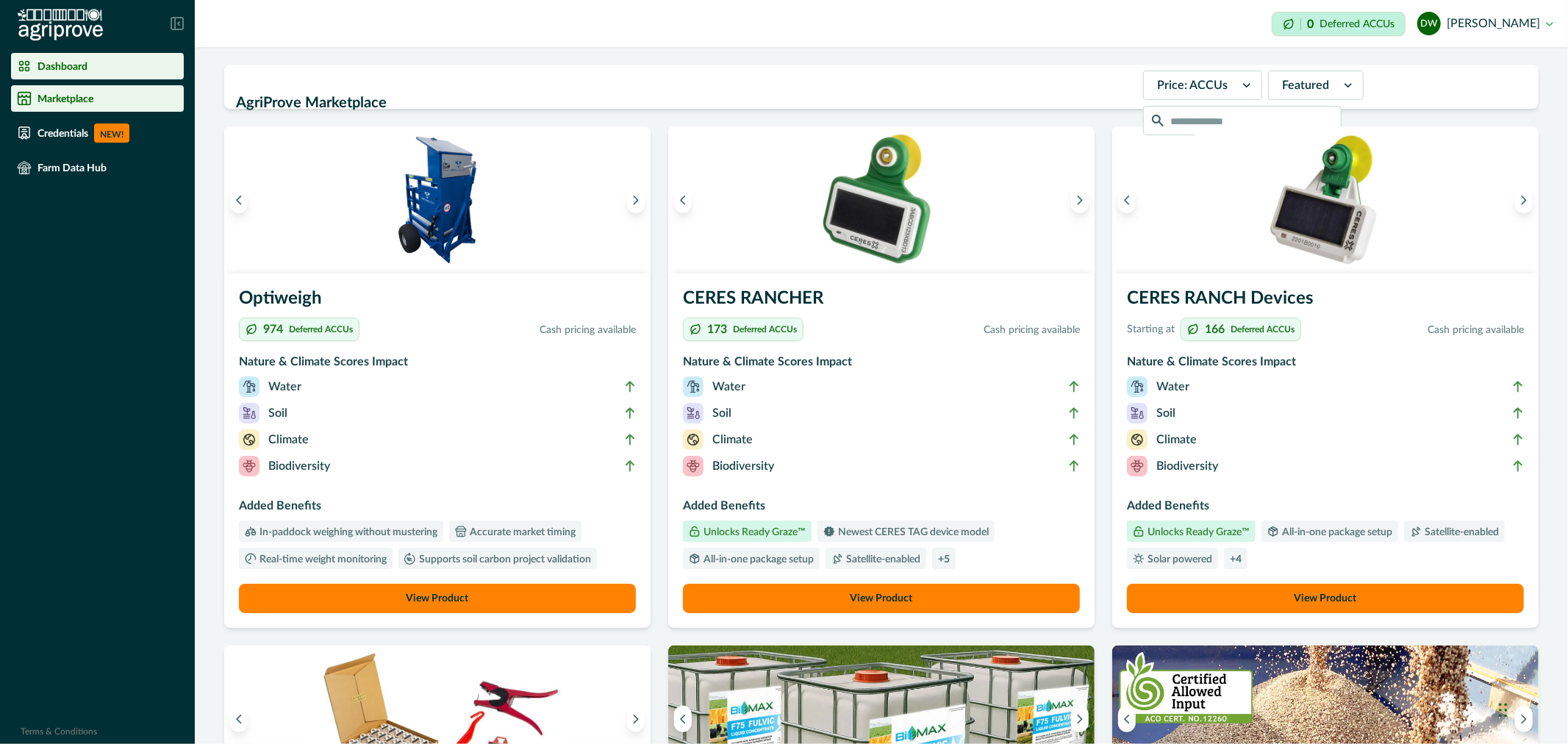
click at [55, 71] on p "Dashboard" at bounding box center [62, 66] width 50 height 11
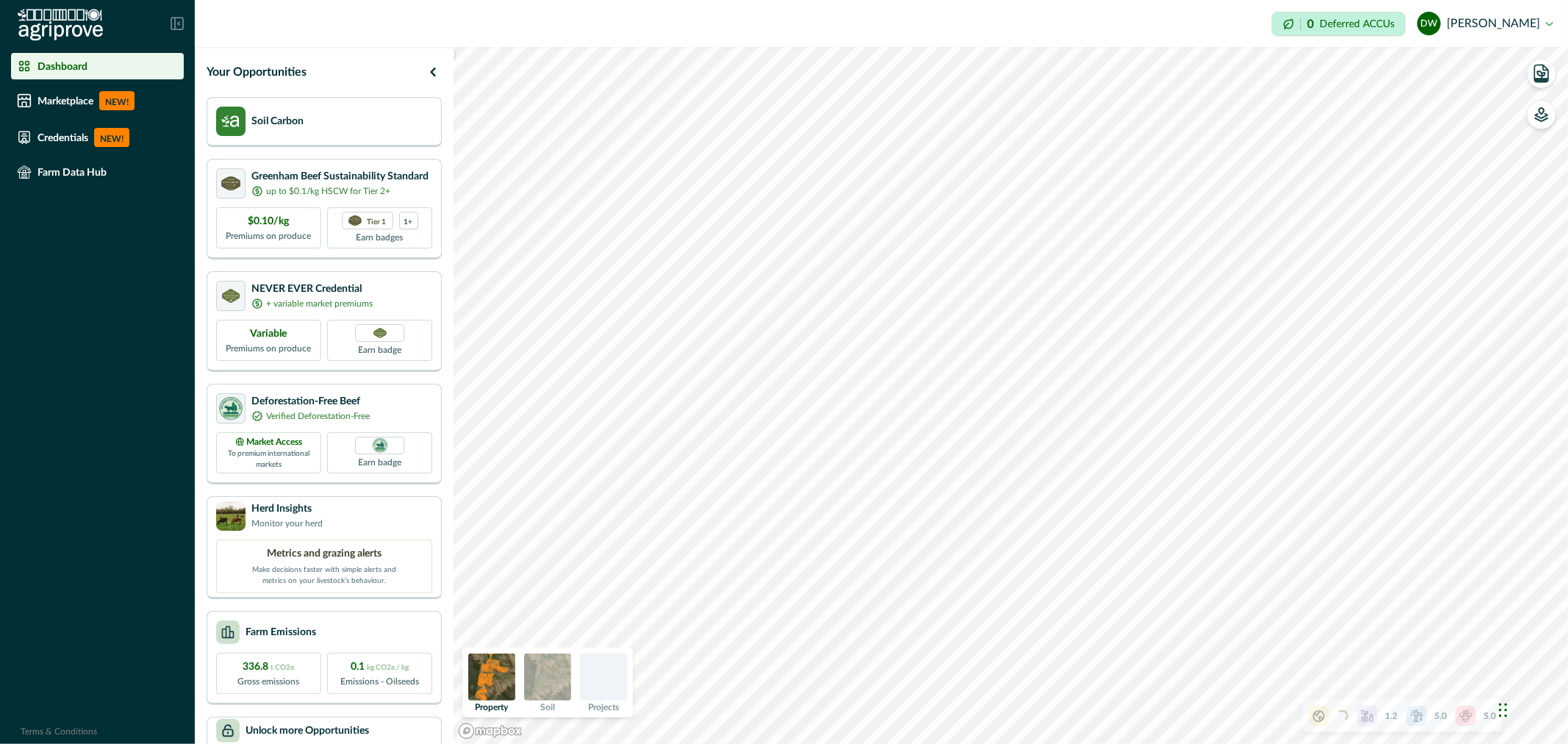
click at [1549, 23] on button "dw [PERSON_NAME]" at bounding box center [1486, 23] width 136 height 35
click at [1410, 77] on button "Sign out" at bounding box center [1471, 65] width 163 height 24
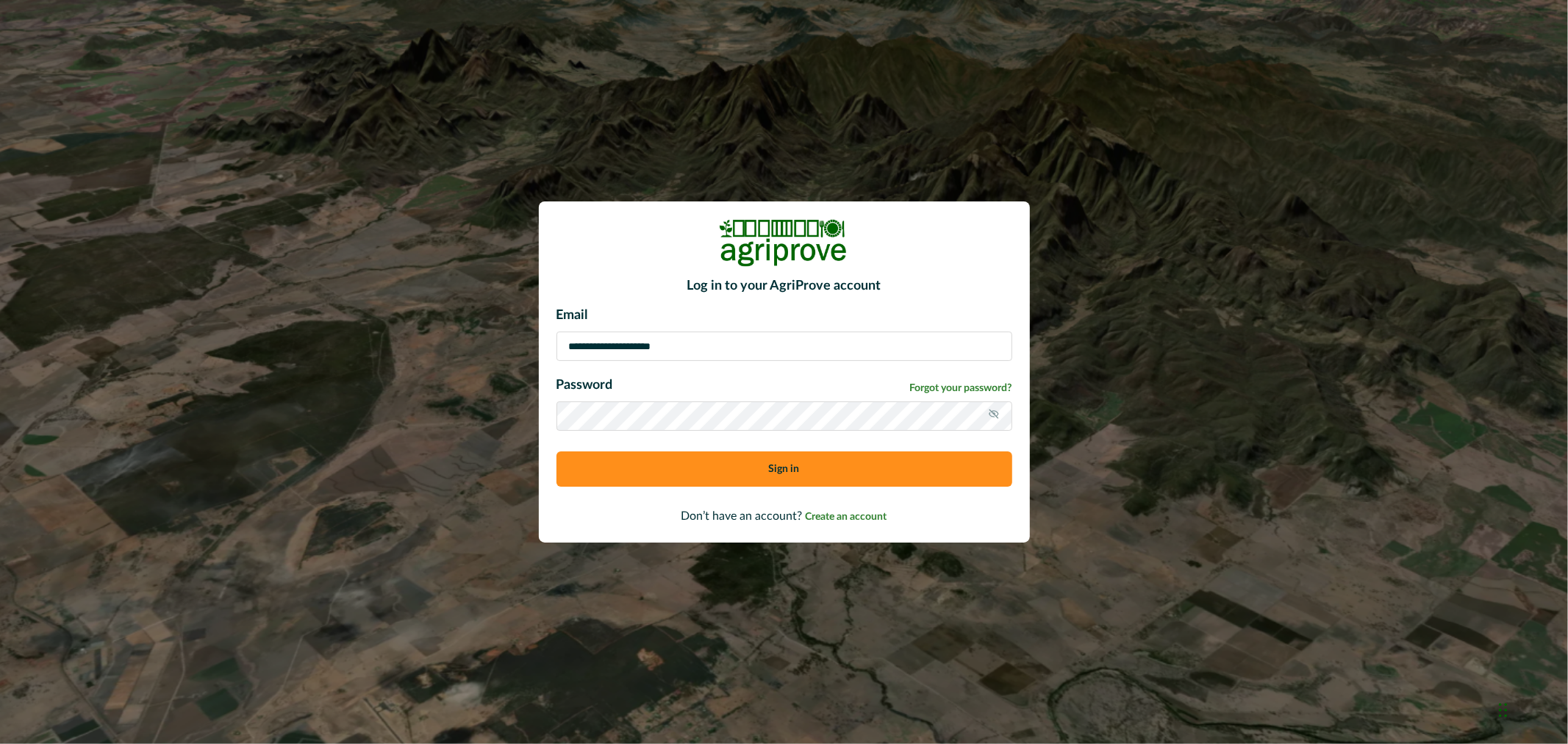
click at [708, 341] on input "**********" at bounding box center [784, 346] width 456 height 30
type input "**********"
click at [754, 463] on button "Sign in" at bounding box center [784, 468] width 456 height 35
